Goal: Task Accomplishment & Management: Manage account settings

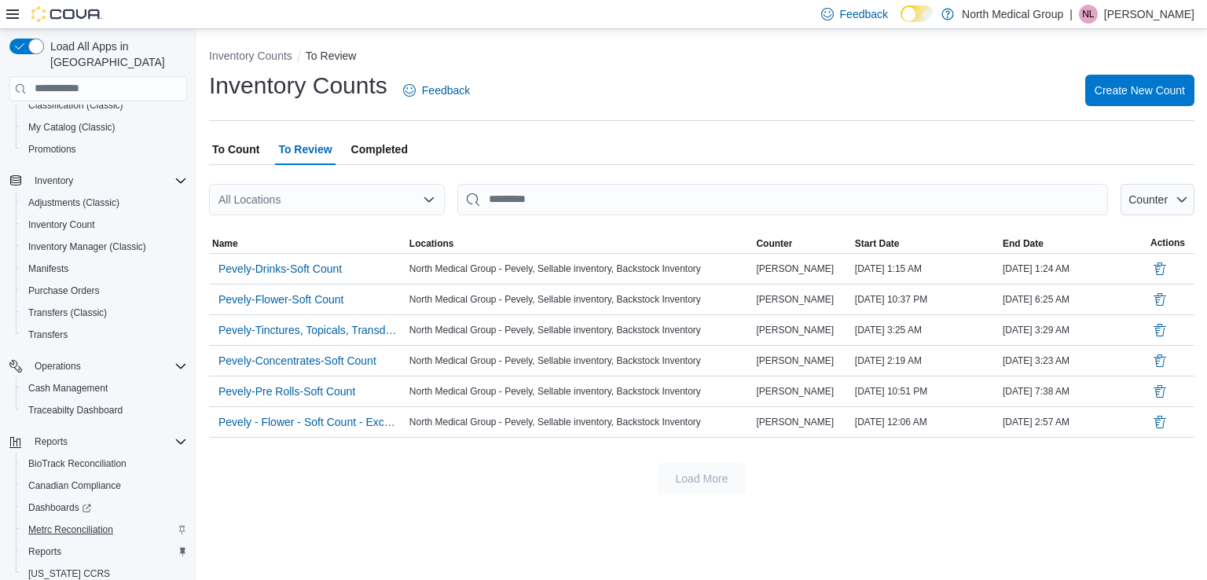
scroll to position [157, 0]
click at [104, 402] on span "Traceabilty Dashboard" at bounding box center [75, 409] width 94 height 19
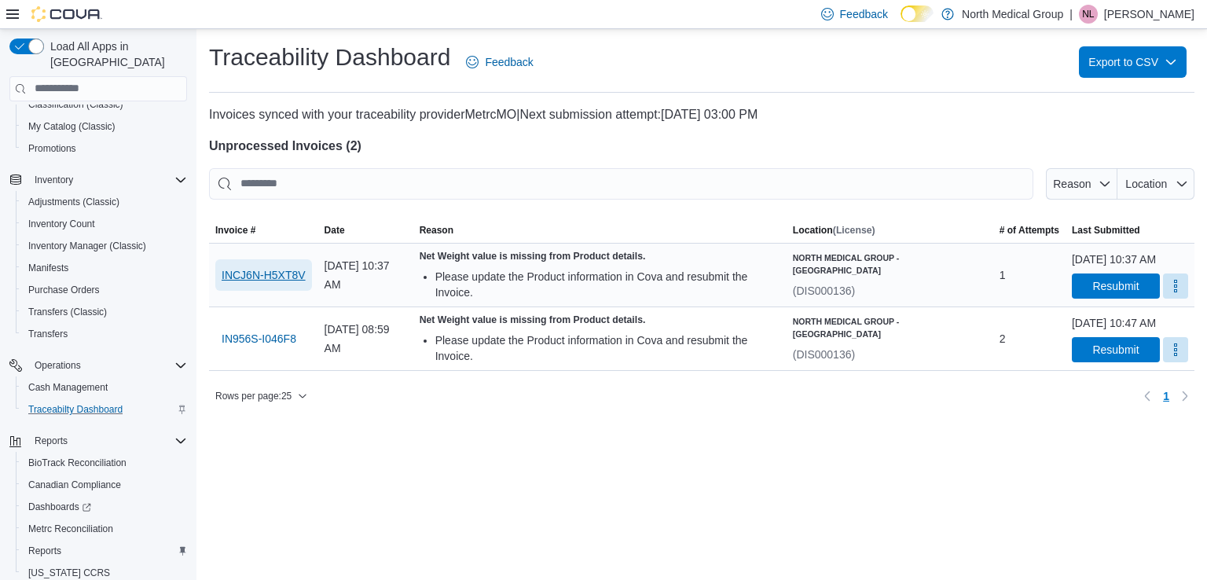
click at [230, 275] on span "INCJ6N-H5XT8V" at bounding box center [264, 275] width 84 height 16
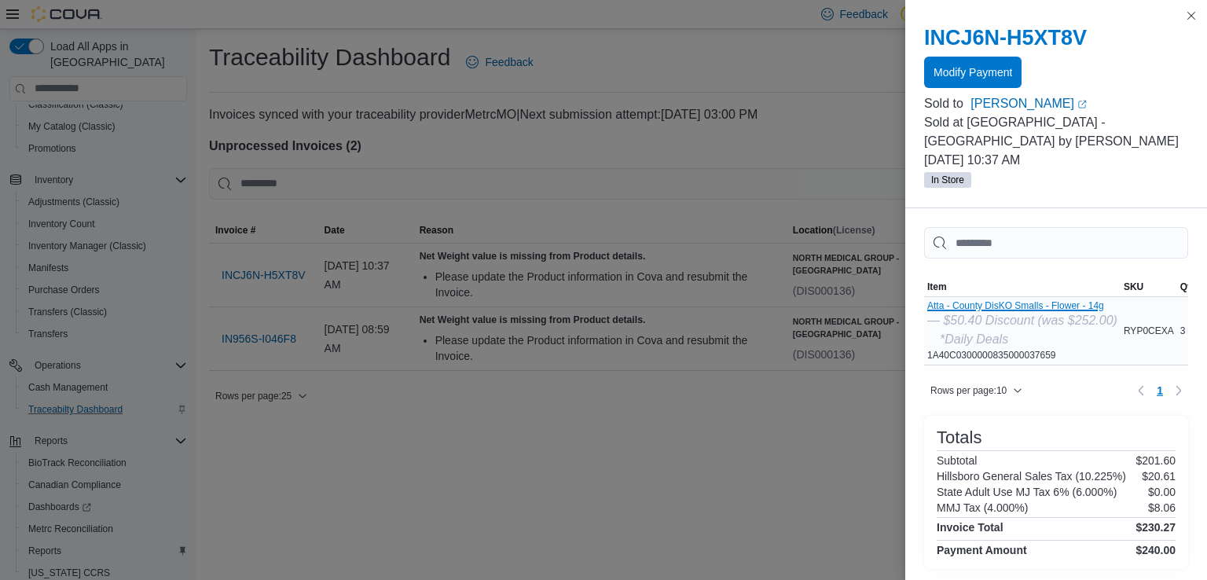
click at [1047, 306] on button "Atta - County DisKO Smalls - Flower - 14g" at bounding box center [1023, 305] width 190 height 11
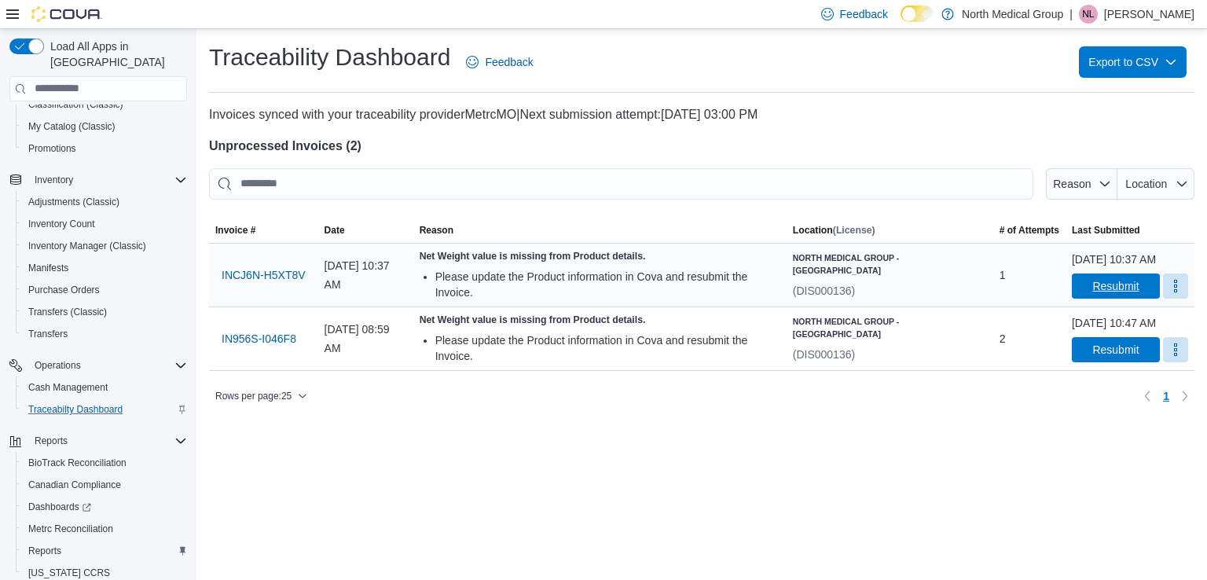
drag, startPoint x: 1118, startPoint y: 303, endPoint x: 1113, endPoint y: 310, distance: 8.5
click at [1116, 299] on span "Resubmit" at bounding box center [1116, 286] width 69 height 25
click at [1097, 357] on span "Resubmit" at bounding box center [1116, 349] width 46 height 16
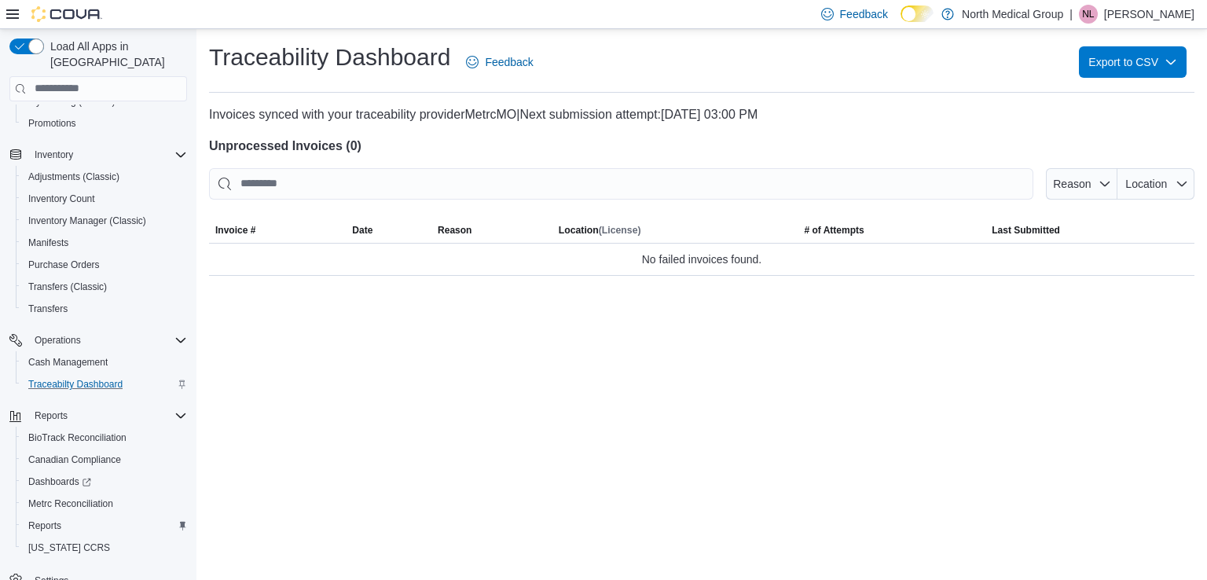
scroll to position [193, 0]
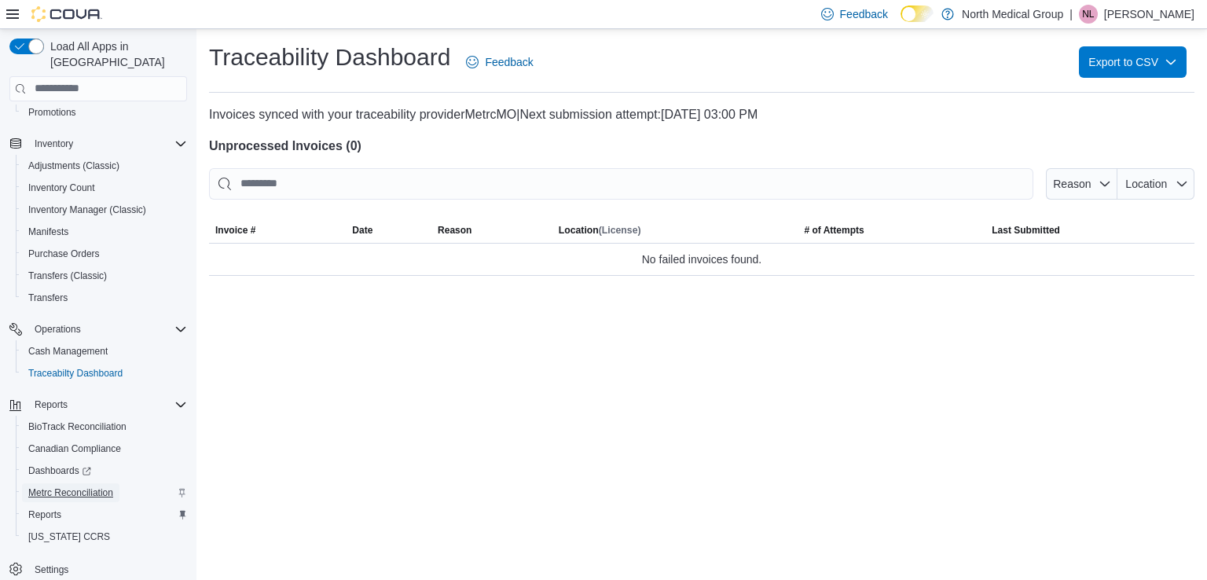
click at [115, 483] on link "Metrc Reconciliation" at bounding box center [70, 492] width 97 height 19
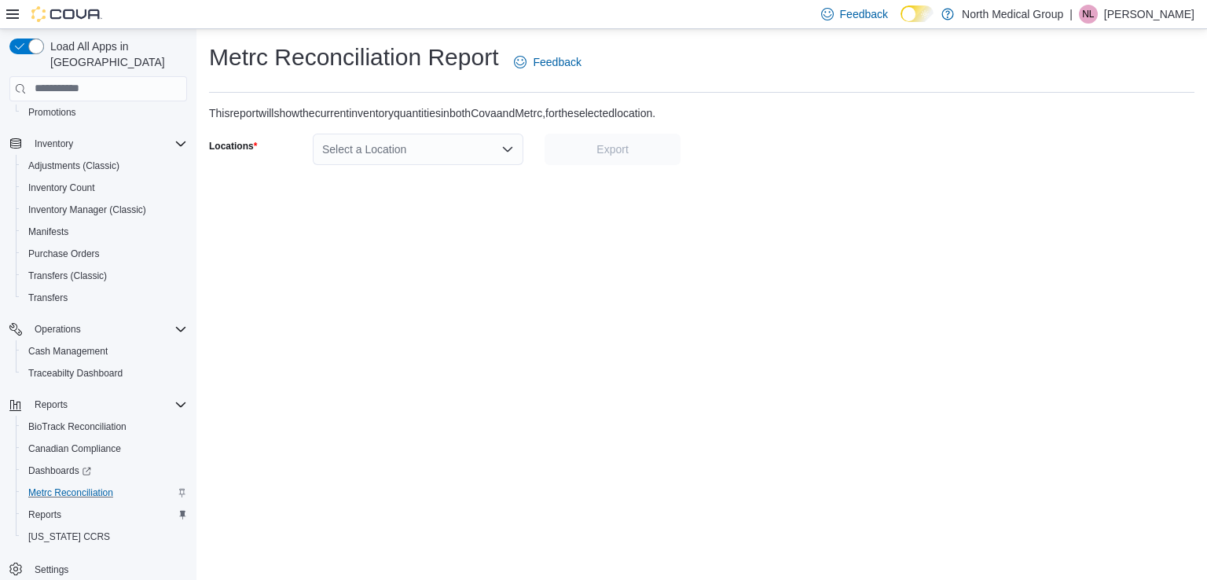
click at [362, 174] on div "Metrc Reconciliation Report Feedback This report will show the current inventor…" at bounding box center [702, 103] width 1011 height 149
click at [384, 145] on div "Select a Location" at bounding box center [418, 149] width 211 height 31
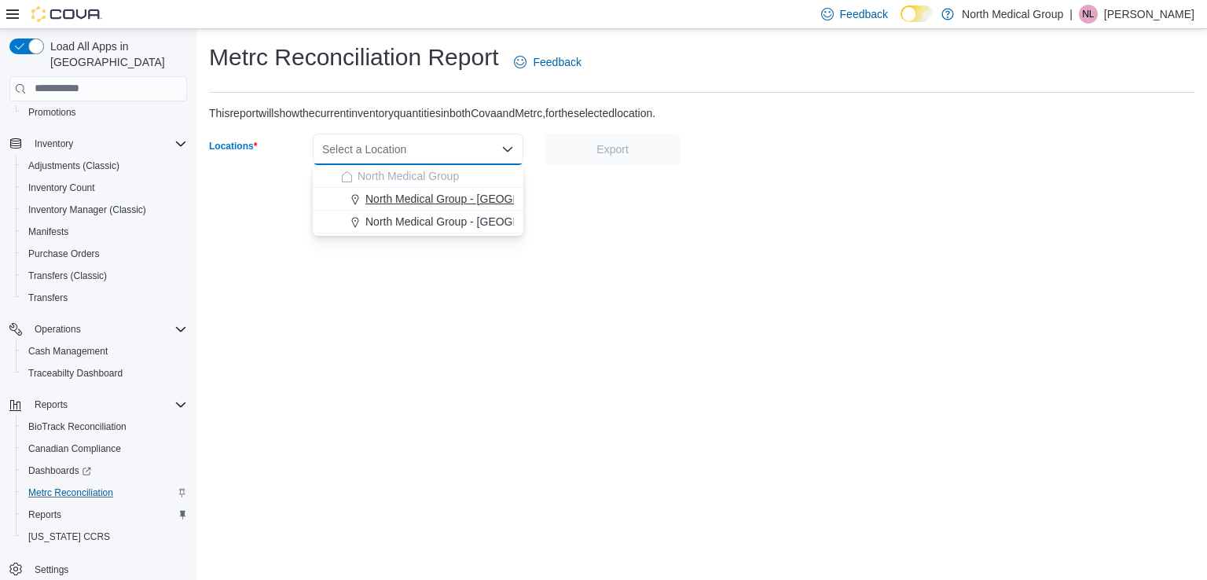
click at [424, 199] on span "North Medical Group - Hillsboro" at bounding box center [479, 199] width 226 height 16
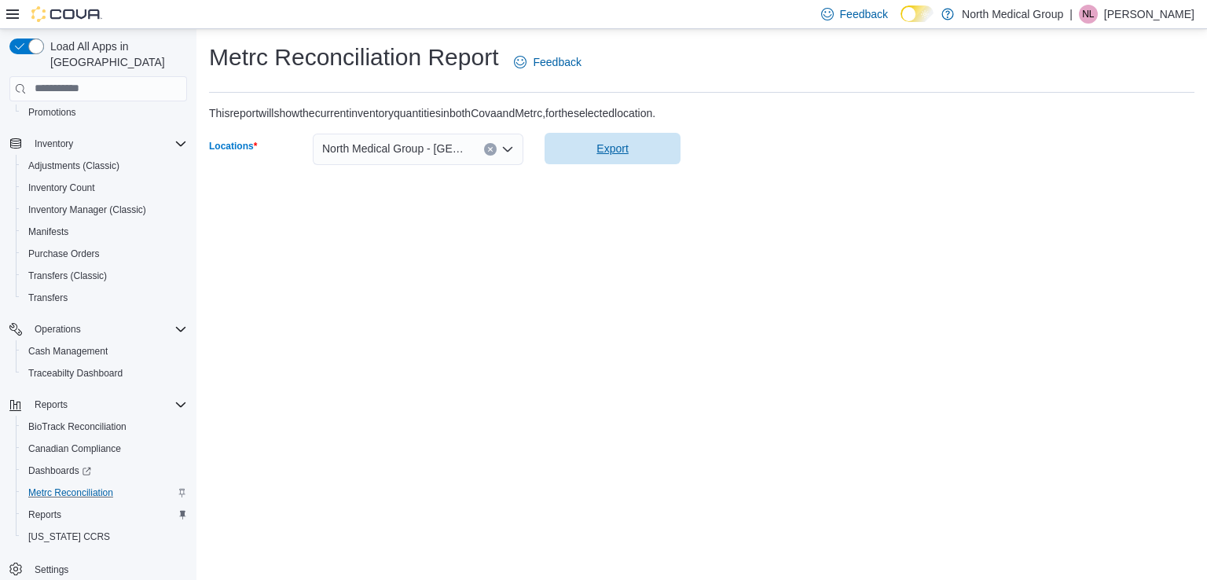
click at [641, 153] on span "Export" at bounding box center [612, 148] width 117 height 31
click at [596, 159] on span "Export" at bounding box center [612, 148] width 117 height 31
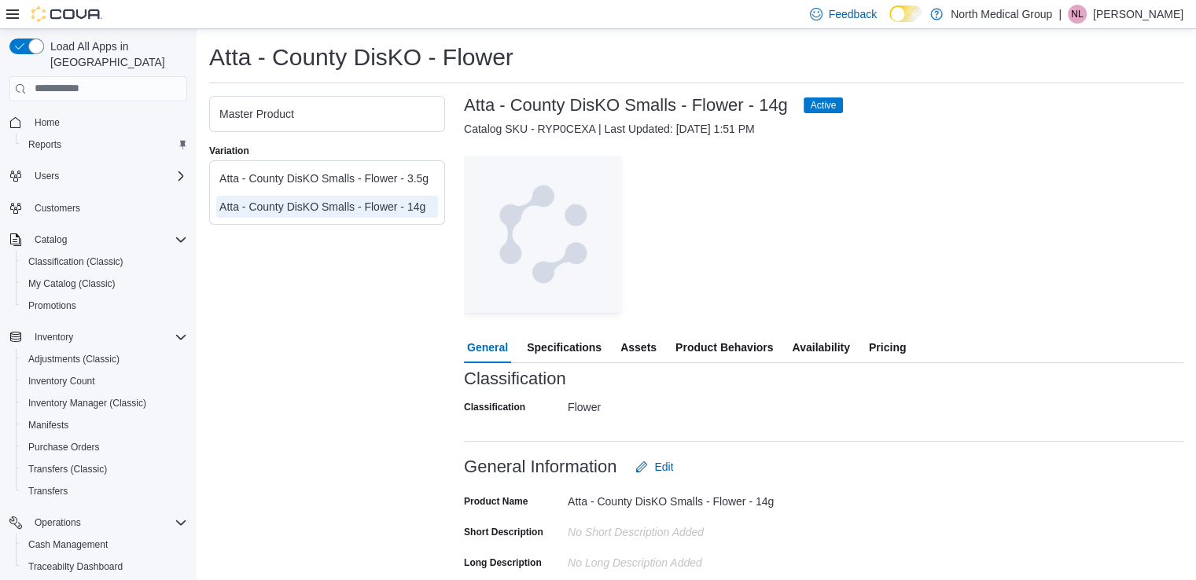
click at [569, 336] on span "Specifications" at bounding box center [564, 347] width 75 height 31
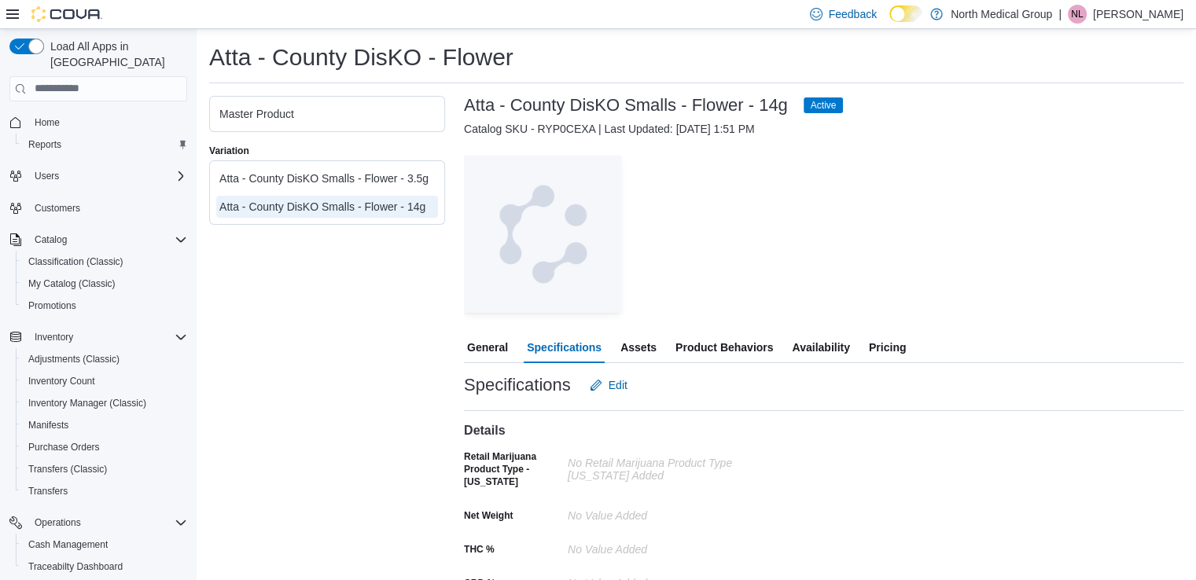
scroll to position [40, 0]
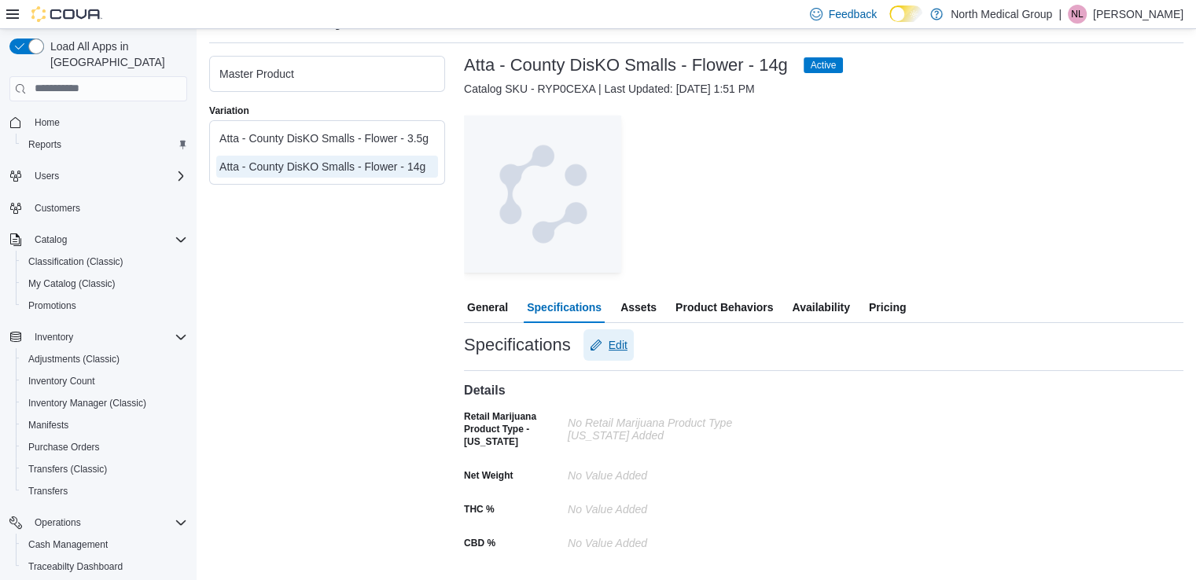
click at [627, 346] on button "Edit" at bounding box center [608, 344] width 50 height 31
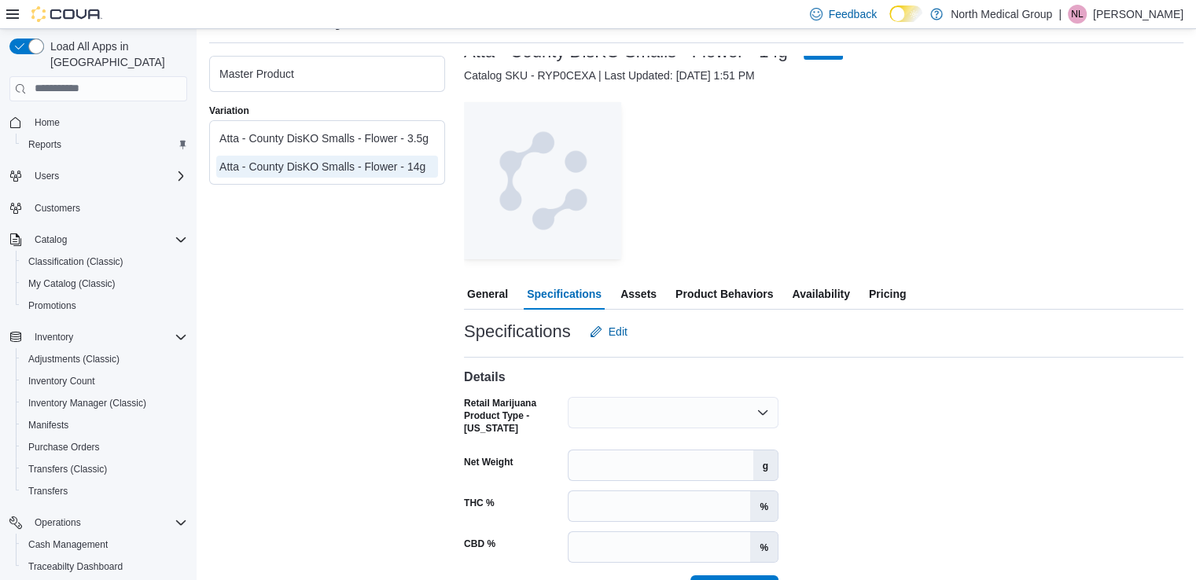
click at [648, 409] on div at bounding box center [673, 412] width 211 height 31
click at [661, 439] on span "Flower" at bounding box center [682, 440] width 173 height 16
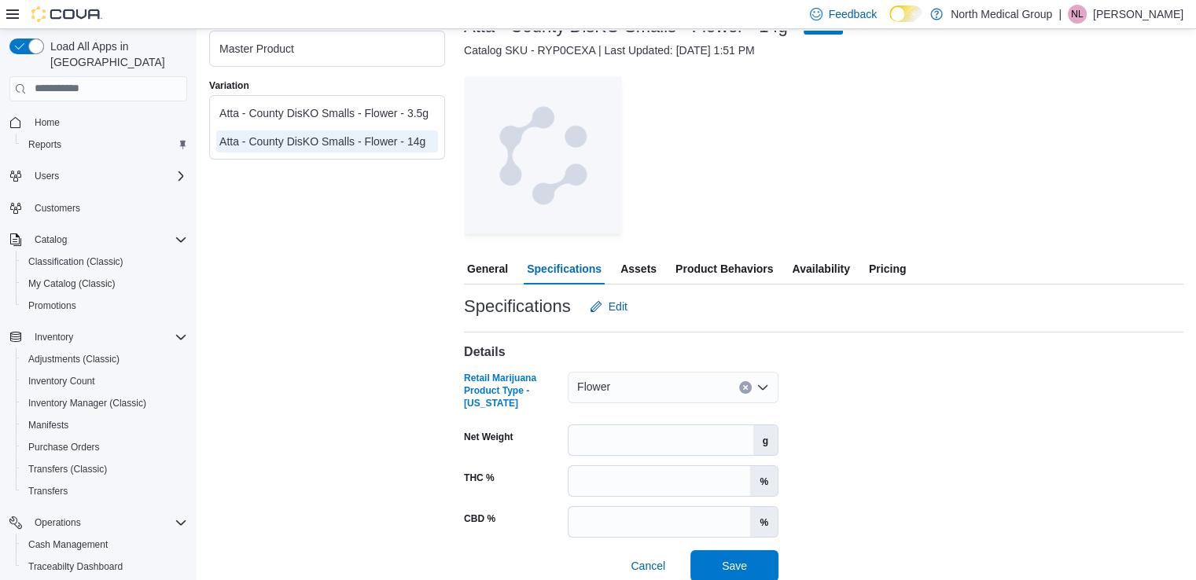
scroll to position [79, 0]
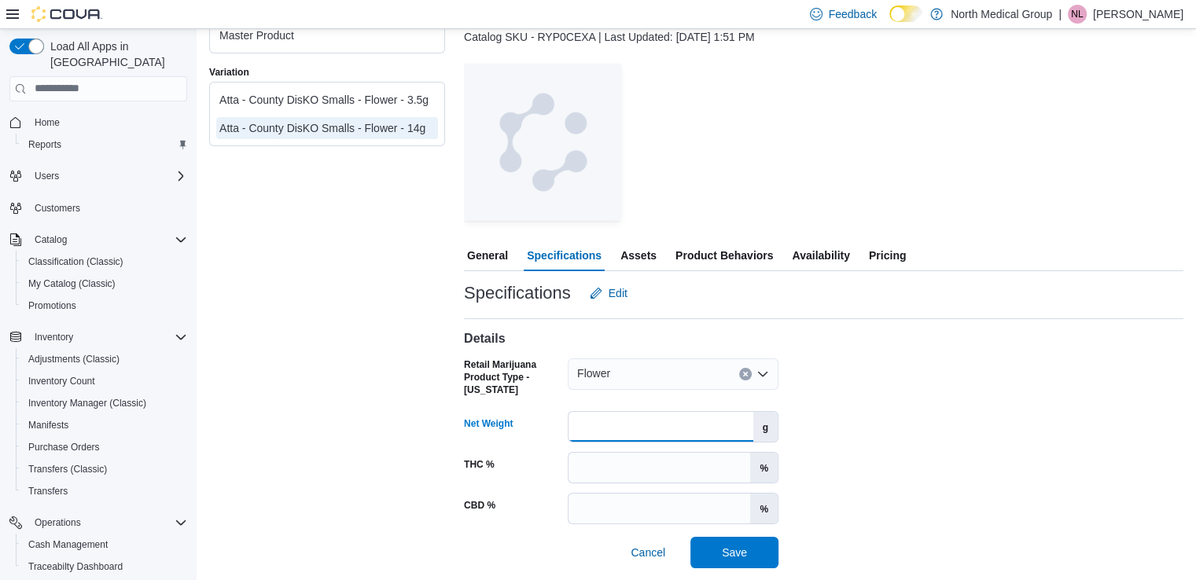
click at [643, 417] on input "Net Weight" at bounding box center [660, 427] width 185 height 30
type input "**"
click at [938, 531] on div at bounding box center [823, 530] width 719 height 13
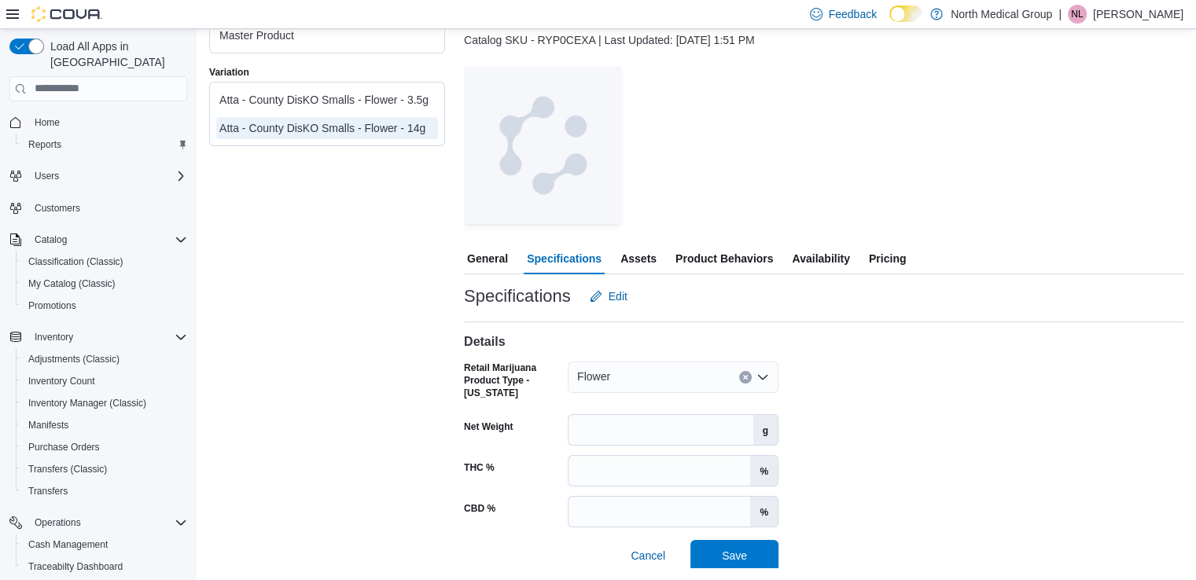
scroll to position [13, 0]
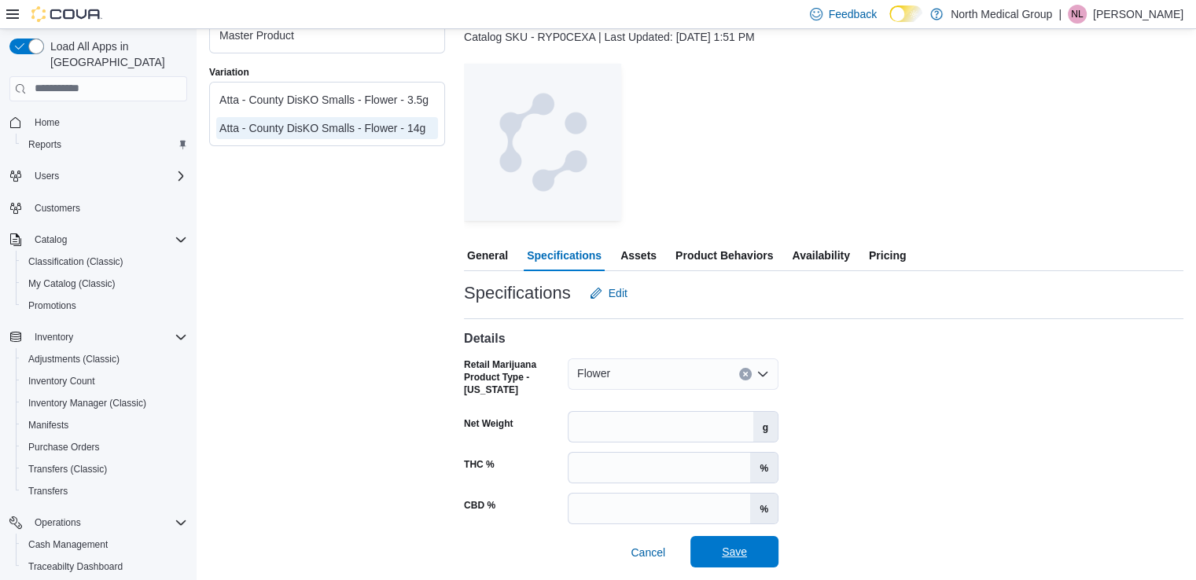
click at [742, 540] on span "Save" at bounding box center [734, 551] width 69 height 31
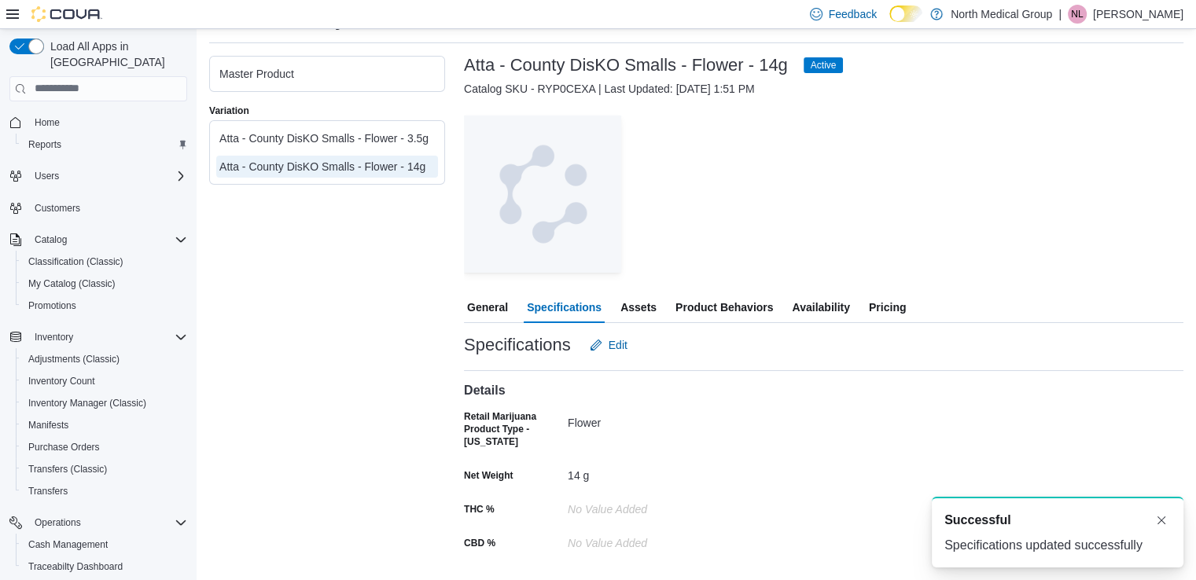
scroll to position [0, 0]
